Goal: Check status: Check status

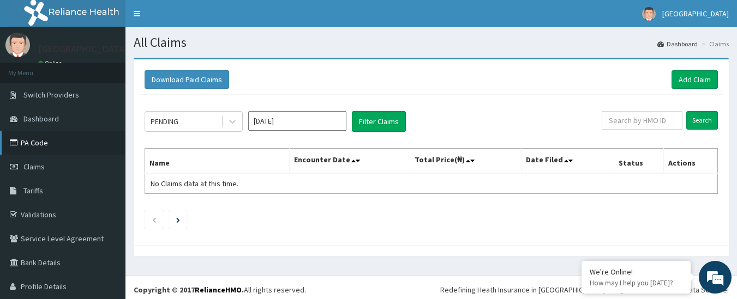
click at [38, 143] on link "PA Code" at bounding box center [62, 143] width 125 height 24
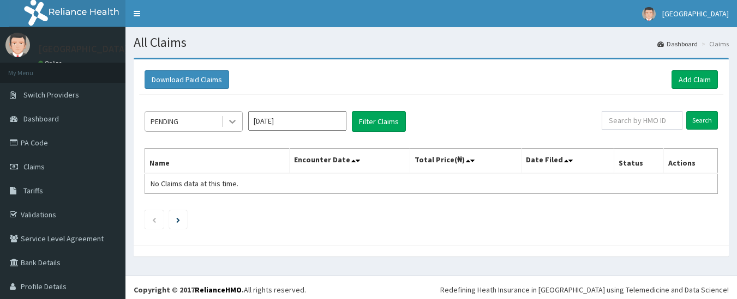
click at [234, 123] on icon at bounding box center [232, 121] width 11 height 11
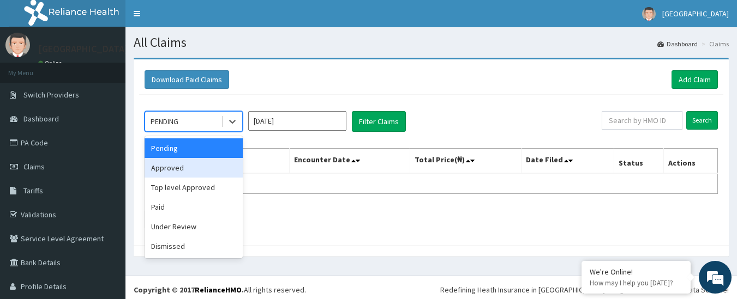
click at [194, 170] on div "Approved" at bounding box center [194, 168] width 98 height 20
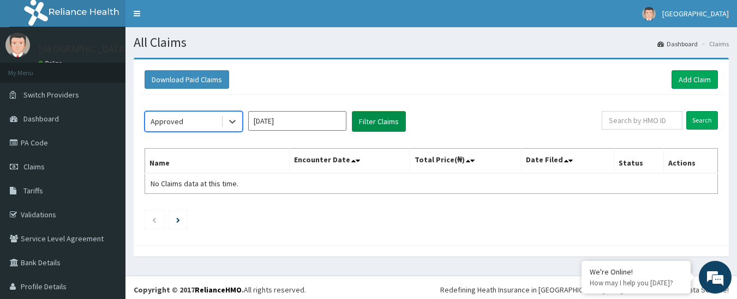
click at [376, 121] on button "Filter Claims" at bounding box center [379, 121] width 54 height 21
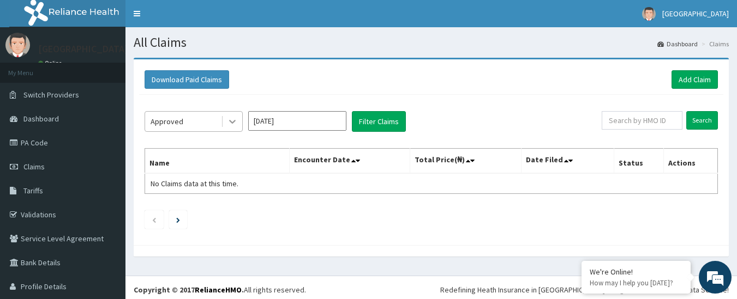
click at [234, 122] on icon at bounding box center [232, 123] width 7 height 4
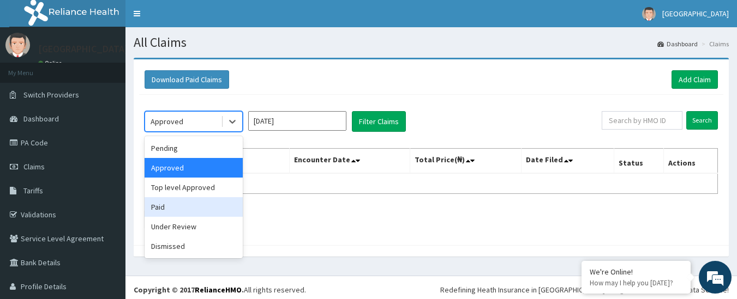
click at [185, 204] on div "Paid" at bounding box center [194, 207] width 98 height 20
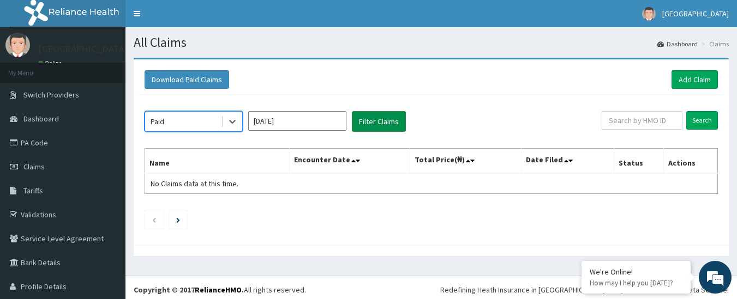
click at [394, 119] on button "Filter Claims" at bounding box center [379, 121] width 54 height 21
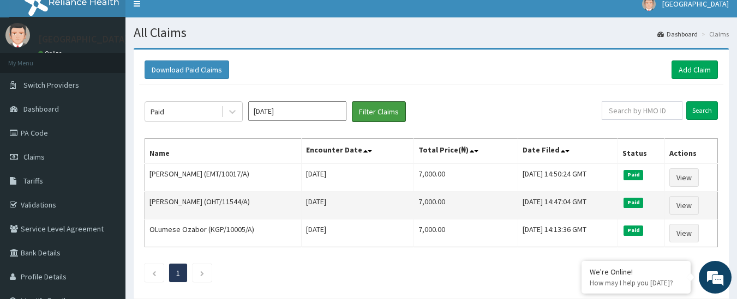
scroll to position [5, 0]
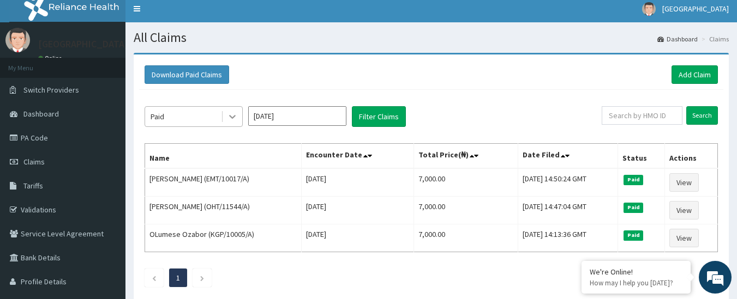
click at [234, 119] on icon at bounding box center [232, 116] width 11 height 11
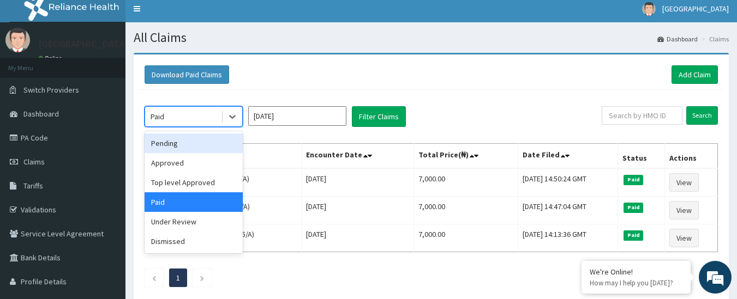
click at [193, 142] on div "Pending" at bounding box center [194, 144] width 98 height 20
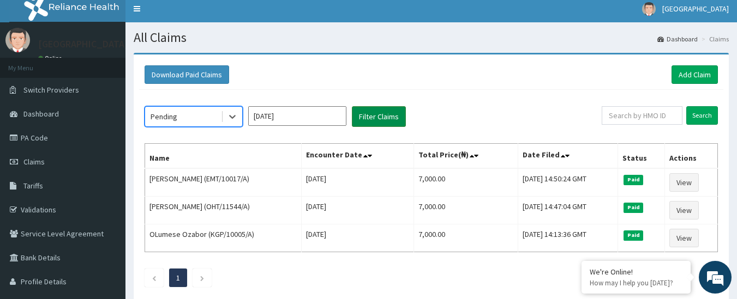
click at [384, 116] on button "Filter Claims" at bounding box center [379, 116] width 54 height 21
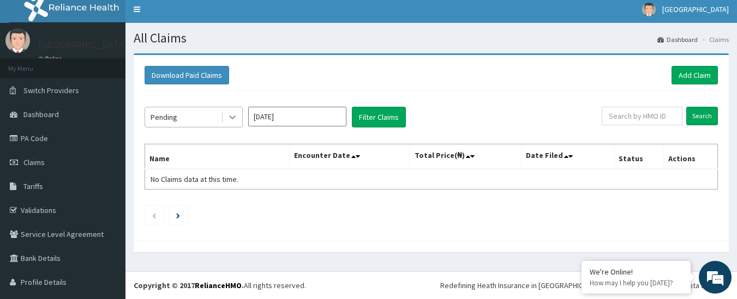
click at [230, 118] on icon at bounding box center [232, 117] width 11 height 11
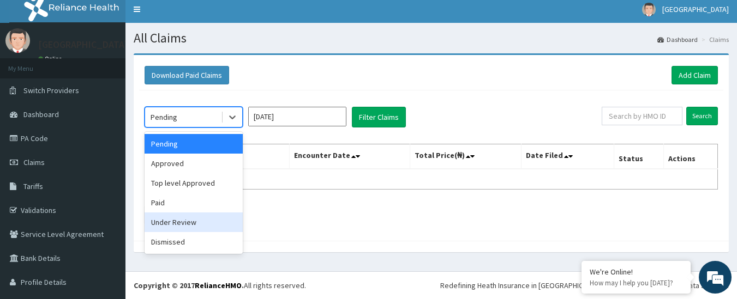
click at [187, 223] on div "Under Review" at bounding box center [194, 223] width 98 height 20
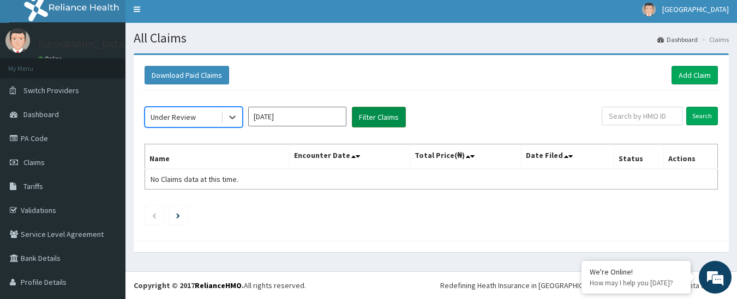
click at [389, 113] on button "Filter Claims" at bounding box center [379, 117] width 54 height 21
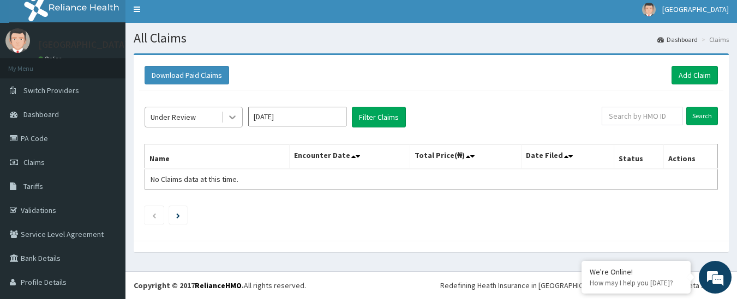
click at [227, 122] on icon at bounding box center [232, 117] width 11 height 11
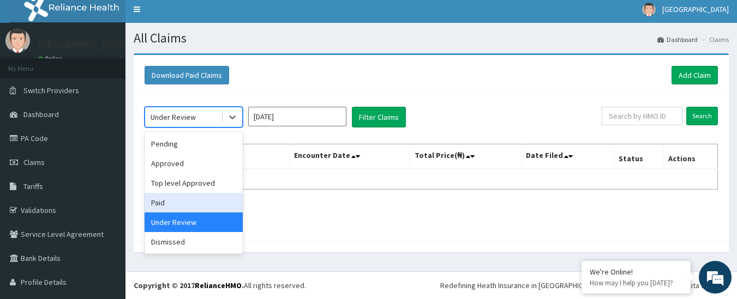
click at [186, 202] on div "Paid" at bounding box center [194, 203] width 98 height 20
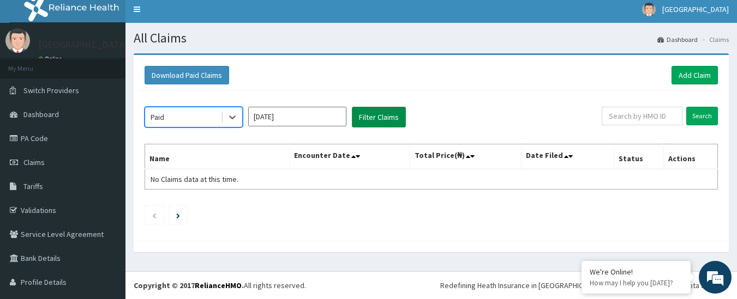
click at [368, 127] on button "Filter Claims" at bounding box center [379, 117] width 54 height 21
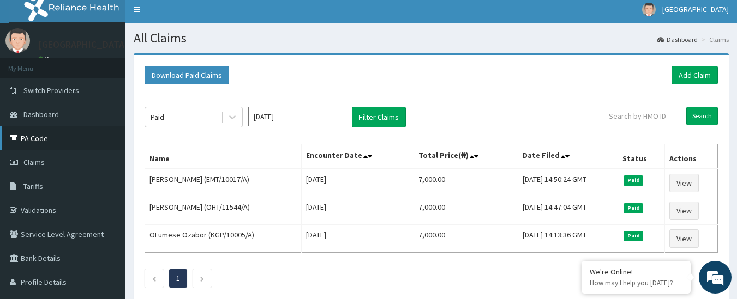
click at [43, 139] on link "PA Code" at bounding box center [62, 139] width 125 height 24
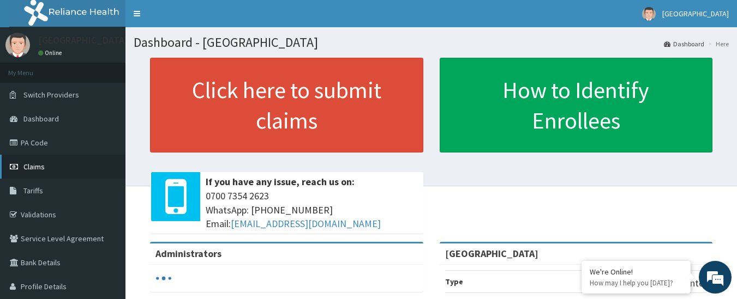
click at [42, 166] on span "Claims" at bounding box center [33, 167] width 21 height 10
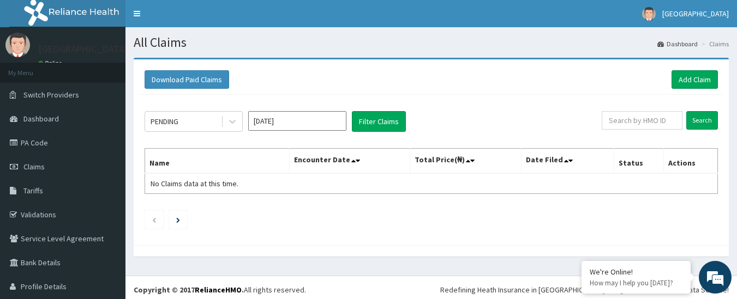
click at [320, 119] on input "[DATE]" at bounding box center [297, 121] width 98 height 20
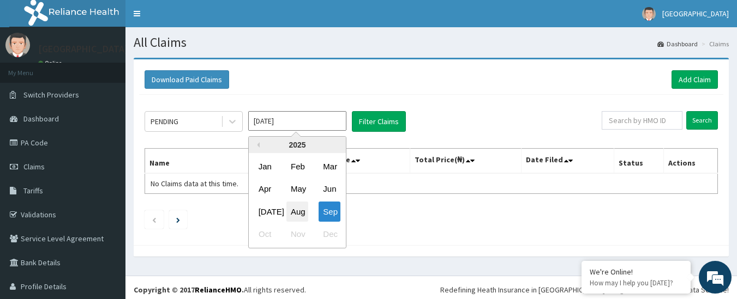
click at [298, 215] on div "Aug" at bounding box center [297, 212] width 22 height 20
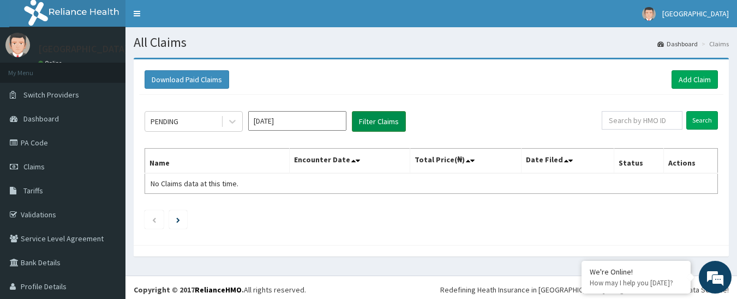
click at [369, 113] on button "Filter Claims" at bounding box center [379, 121] width 54 height 21
click at [235, 126] on icon at bounding box center [232, 121] width 11 height 11
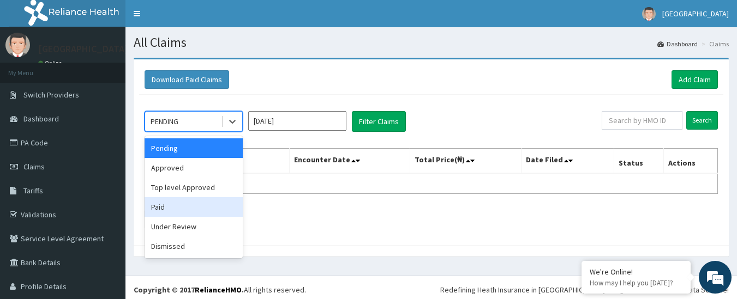
click at [203, 202] on div "Paid" at bounding box center [194, 207] width 98 height 20
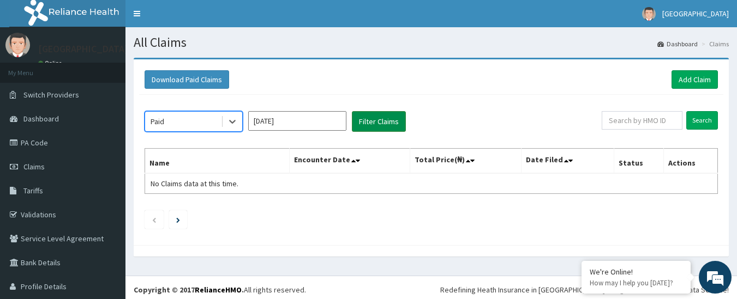
click at [380, 112] on button "Filter Claims" at bounding box center [379, 121] width 54 height 21
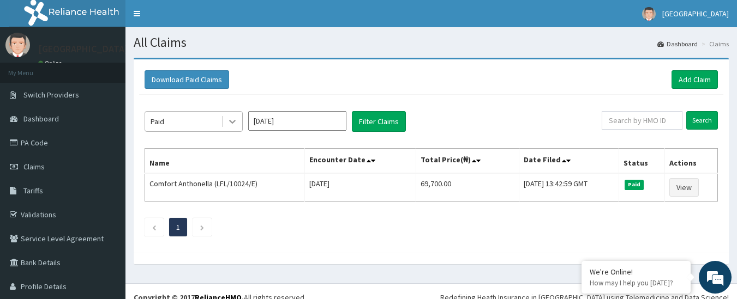
click at [232, 123] on icon at bounding box center [232, 123] width 7 height 4
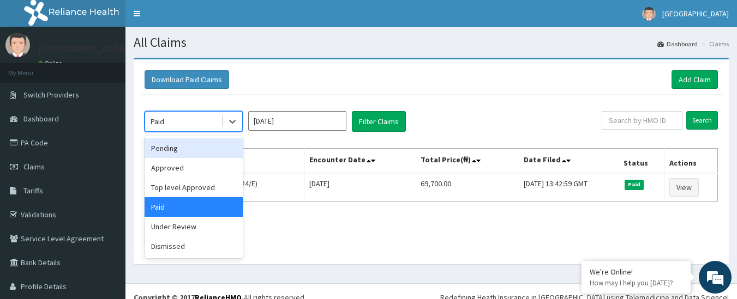
click at [315, 122] on input "Aug 2025" at bounding box center [297, 121] width 98 height 20
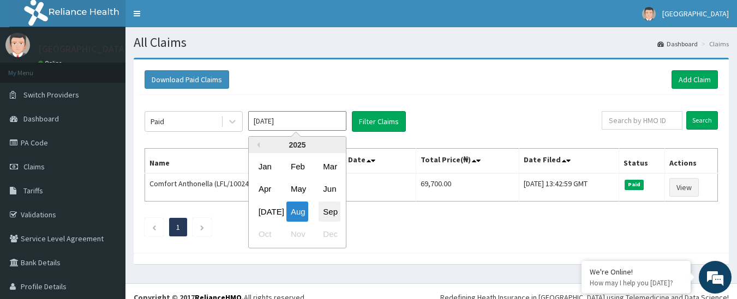
click at [332, 218] on div "Sep" at bounding box center [329, 212] width 22 height 20
type input "Sep 2025"
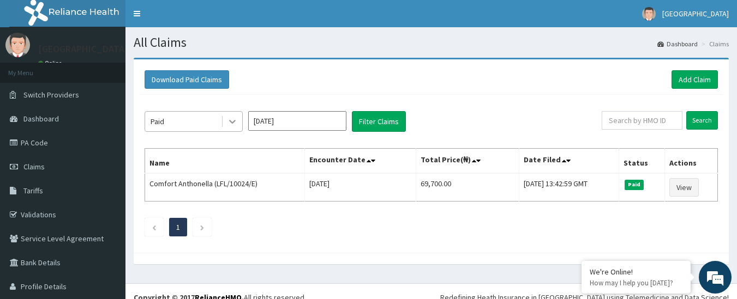
click at [230, 121] on icon at bounding box center [232, 123] width 7 height 4
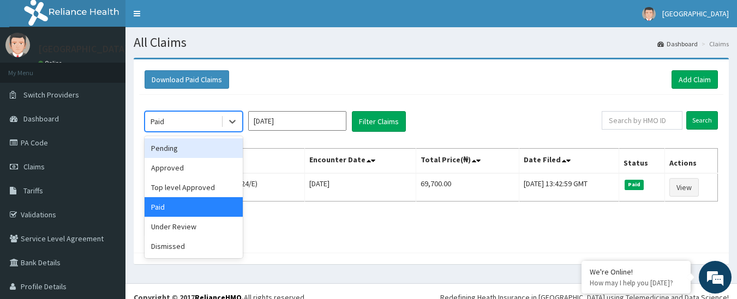
click at [180, 146] on div "Pending" at bounding box center [194, 149] width 98 height 20
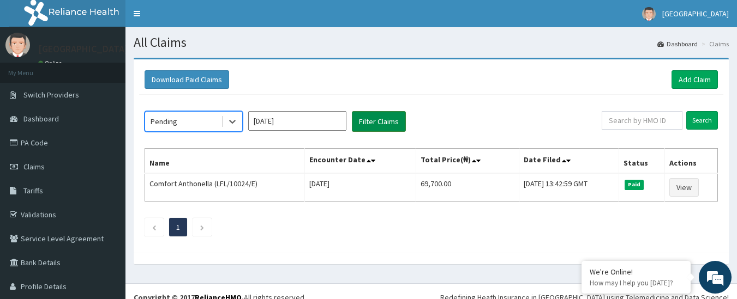
click at [376, 125] on button "Filter Claims" at bounding box center [379, 121] width 54 height 21
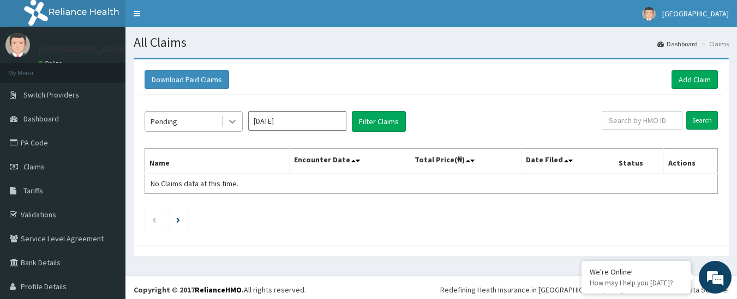
click at [237, 122] on icon at bounding box center [232, 121] width 11 height 11
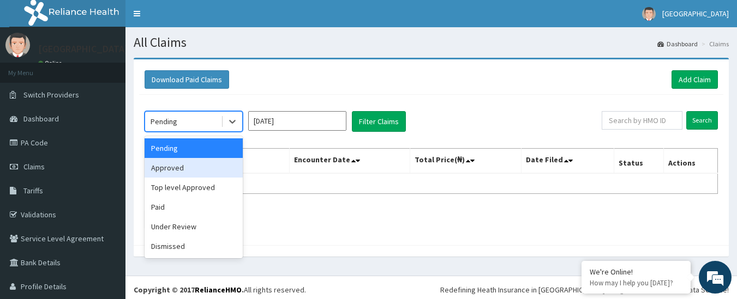
click at [203, 165] on div "Approved" at bounding box center [194, 168] width 98 height 20
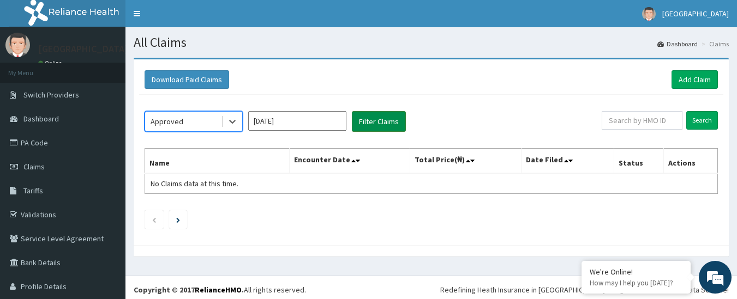
click at [385, 113] on button "Filter Claims" at bounding box center [379, 121] width 54 height 21
click at [386, 127] on button "Filter Claims" at bounding box center [379, 121] width 54 height 21
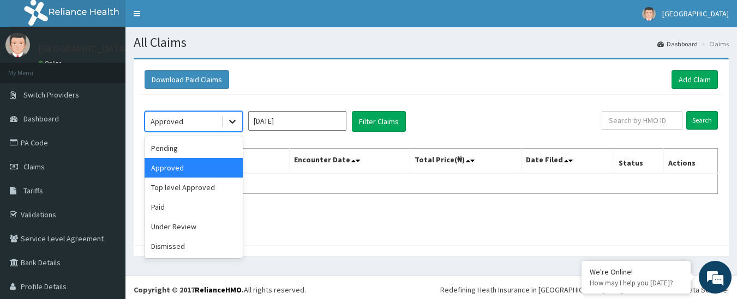
click at [232, 120] on icon at bounding box center [232, 121] width 11 height 11
click at [177, 209] on div "Paid" at bounding box center [194, 207] width 98 height 20
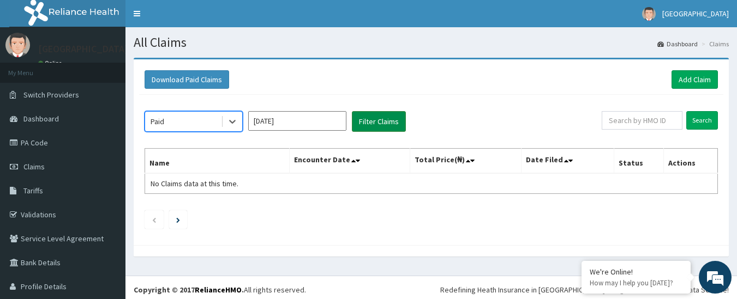
click at [370, 122] on button "Filter Claims" at bounding box center [379, 121] width 54 height 21
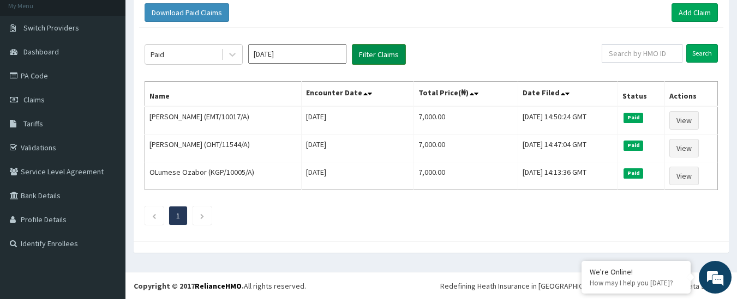
scroll to position [68, 0]
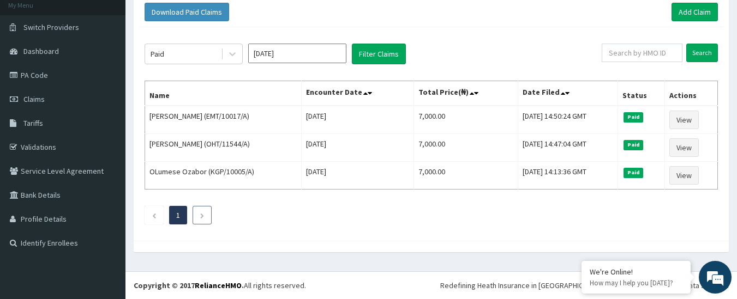
click at [202, 218] on icon "Next page" at bounding box center [202, 216] width 5 height 7
